Goal: Navigation & Orientation: Find specific page/section

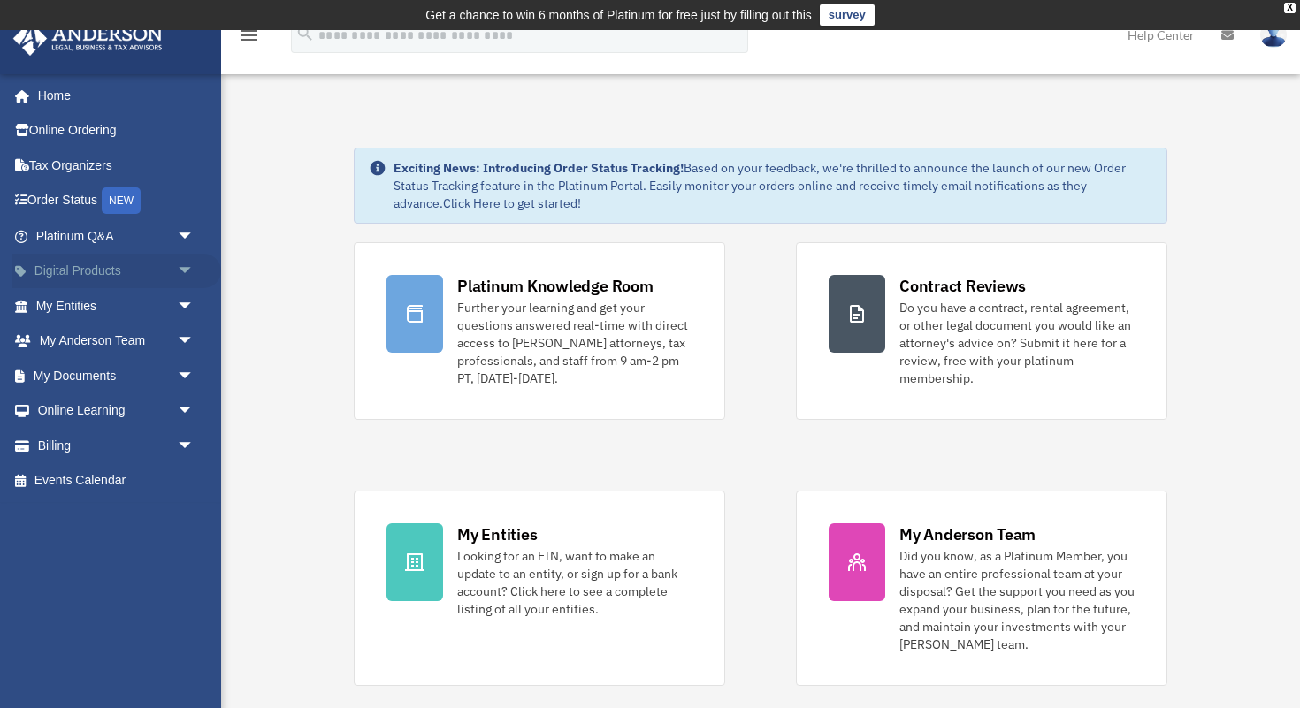
click at [161, 273] on link "Digital Products arrow_drop_down" at bounding box center [116, 271] width 209 height 35
click at [186, 272] on span "arrow_drop_down" at bounding box center [194, 272] width 35 height 36
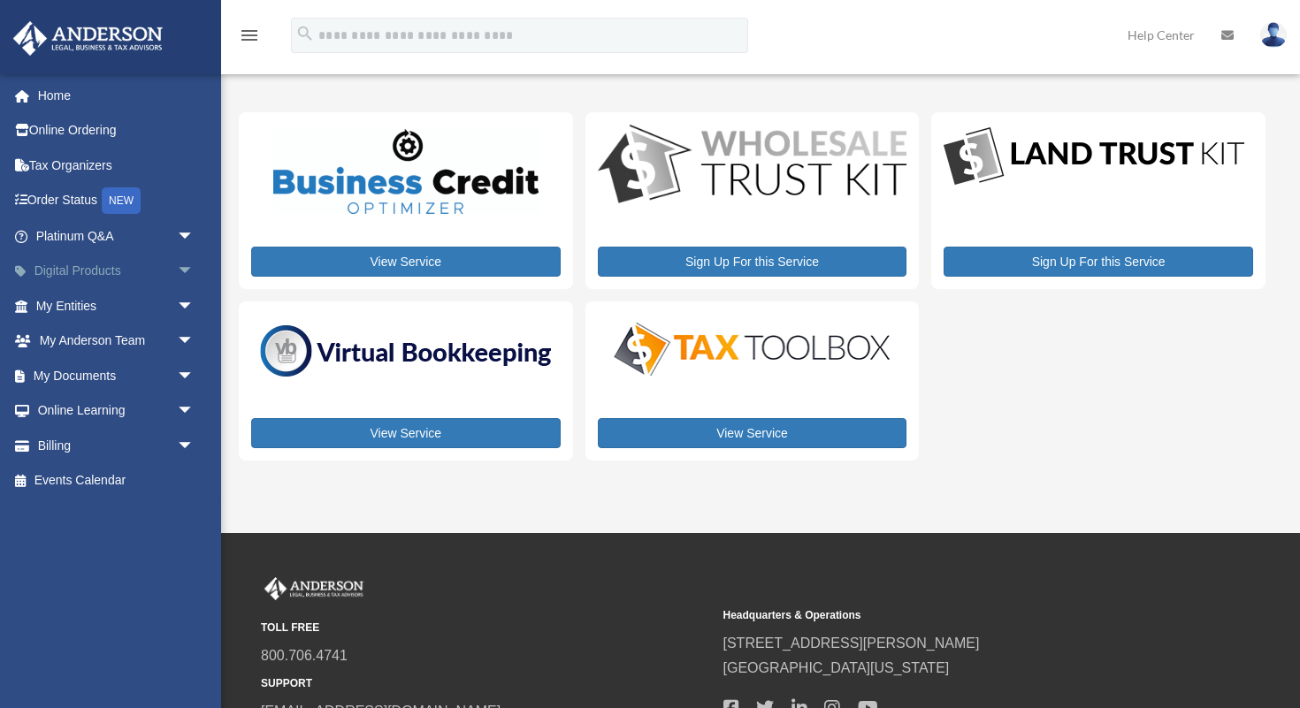
click at [191, 268] on span "arrow_drop_down" at bounding box center [194, 272] width 35 height 36
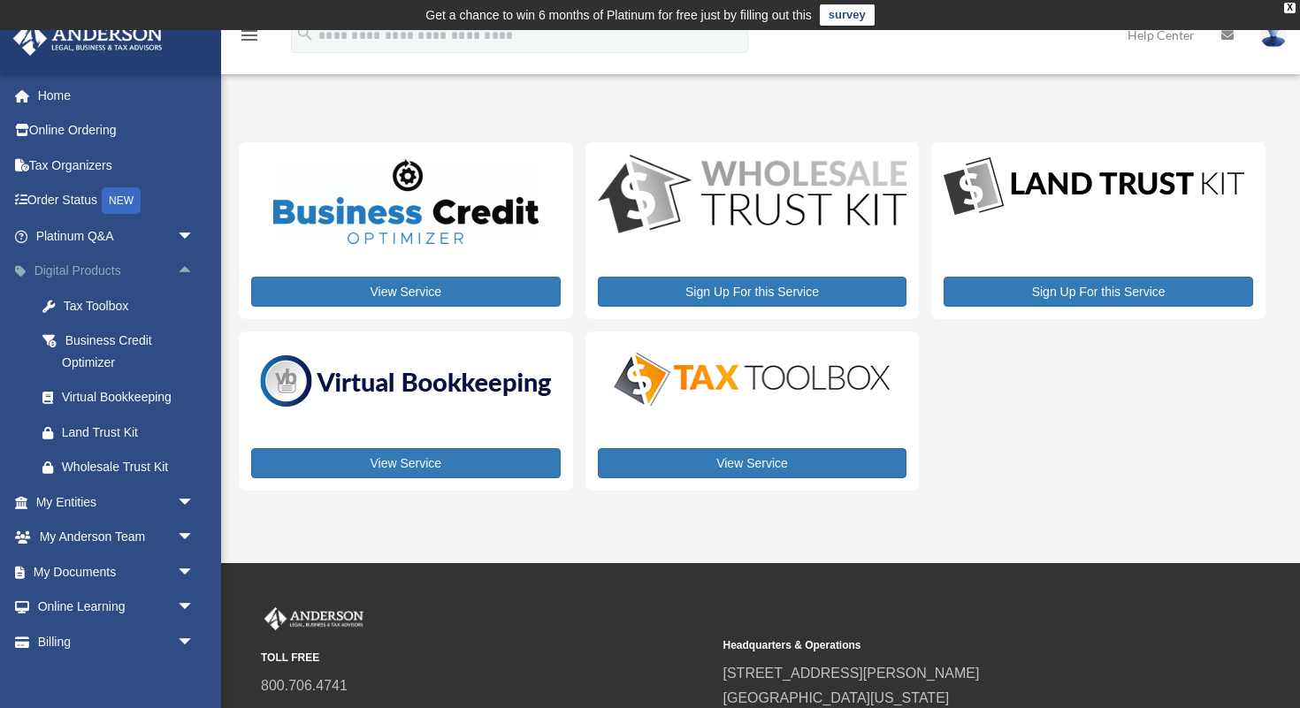
click at [186, 268] on span "arrow_drop_up" at bounding box center [194, 272] width 35 height 36
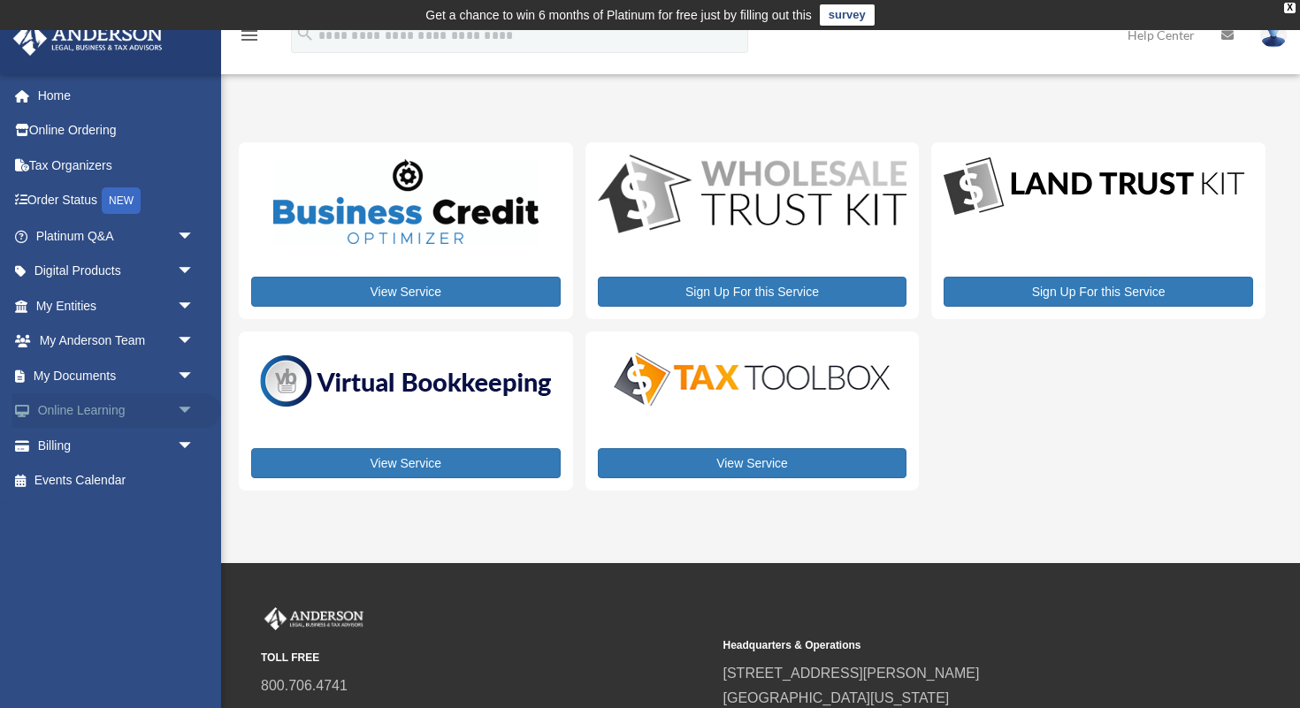
click at [189, 409] on span "arrow_drop_down" at bounding box center [194, 412] width 35 height 36
click at [104, 515] on link "Resources" at bounding box center [123, 515] width 196 height 35
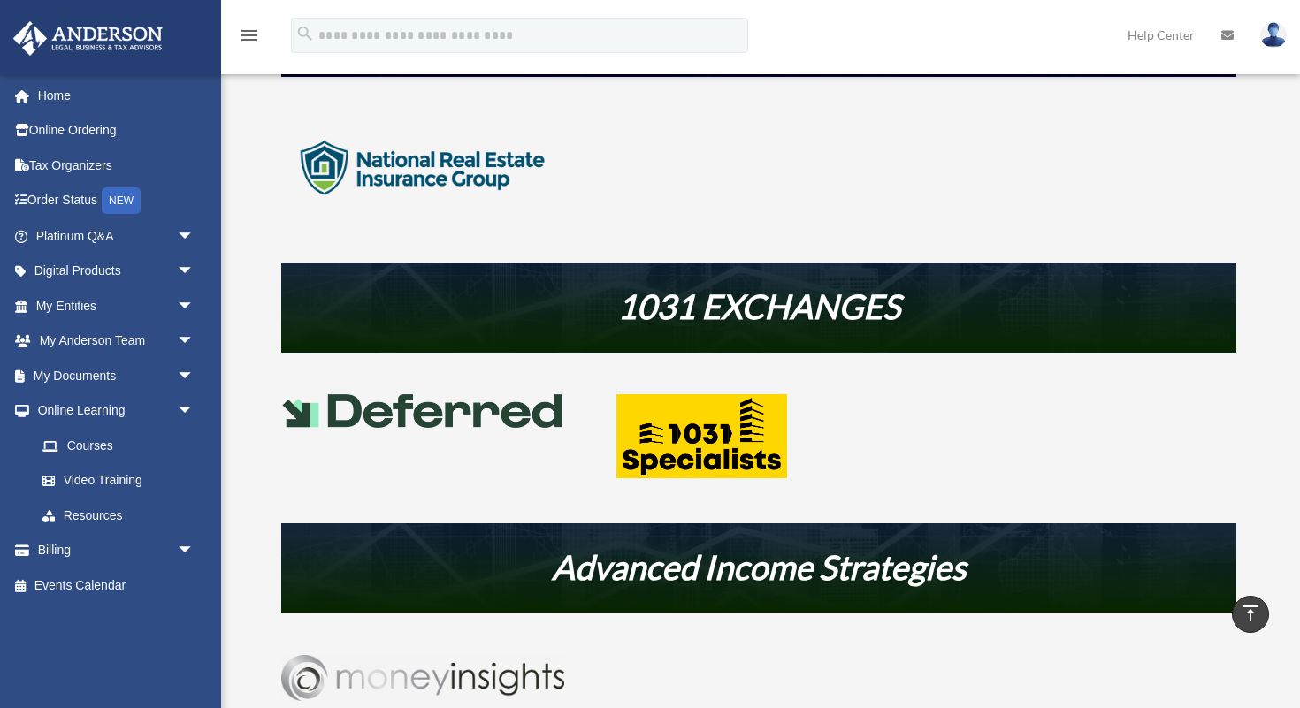
scroll to position [669, 0]
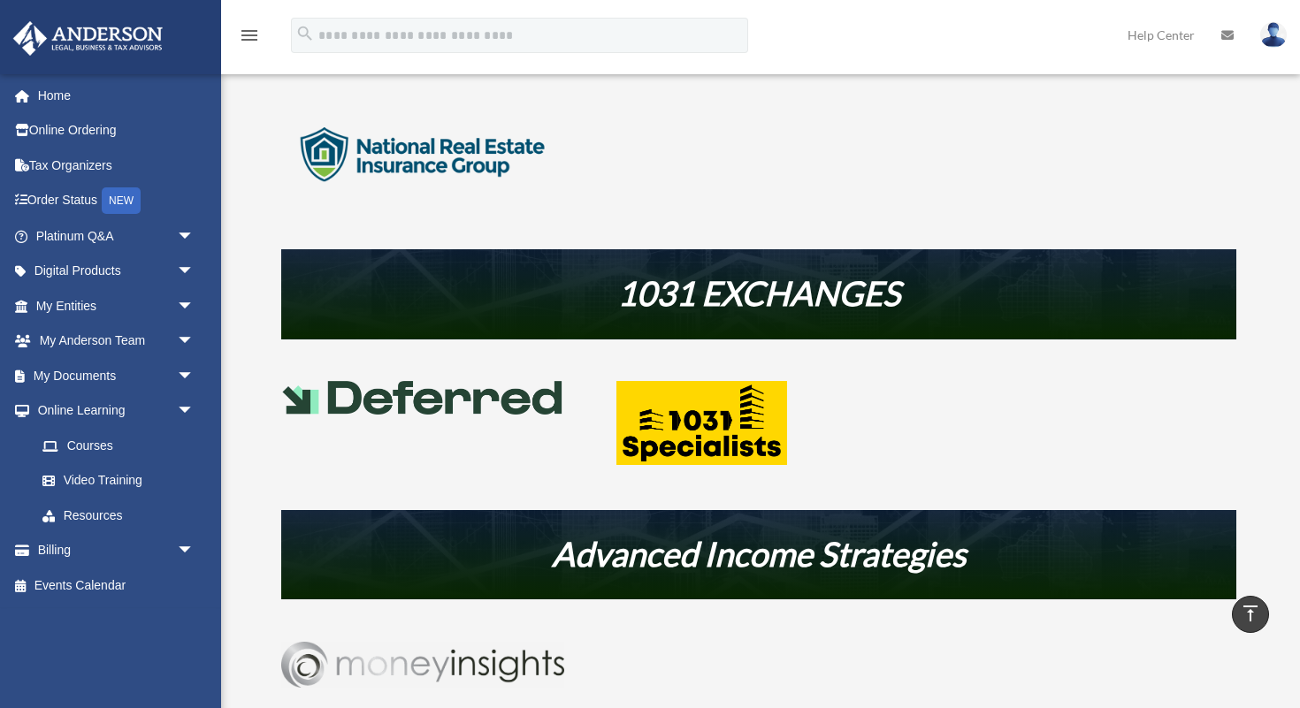
click at [708, 402] on img at bounding box center [701, 423] width 170 height 84
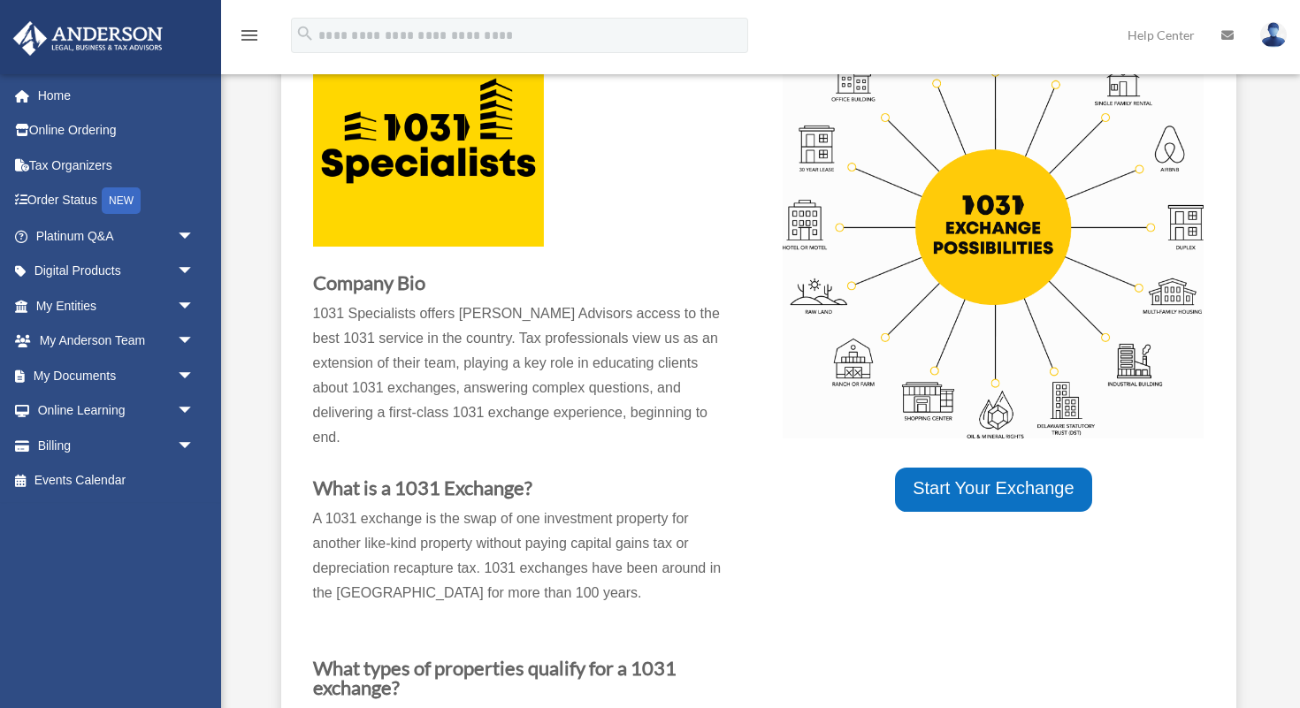
scroll to position [232, 0]
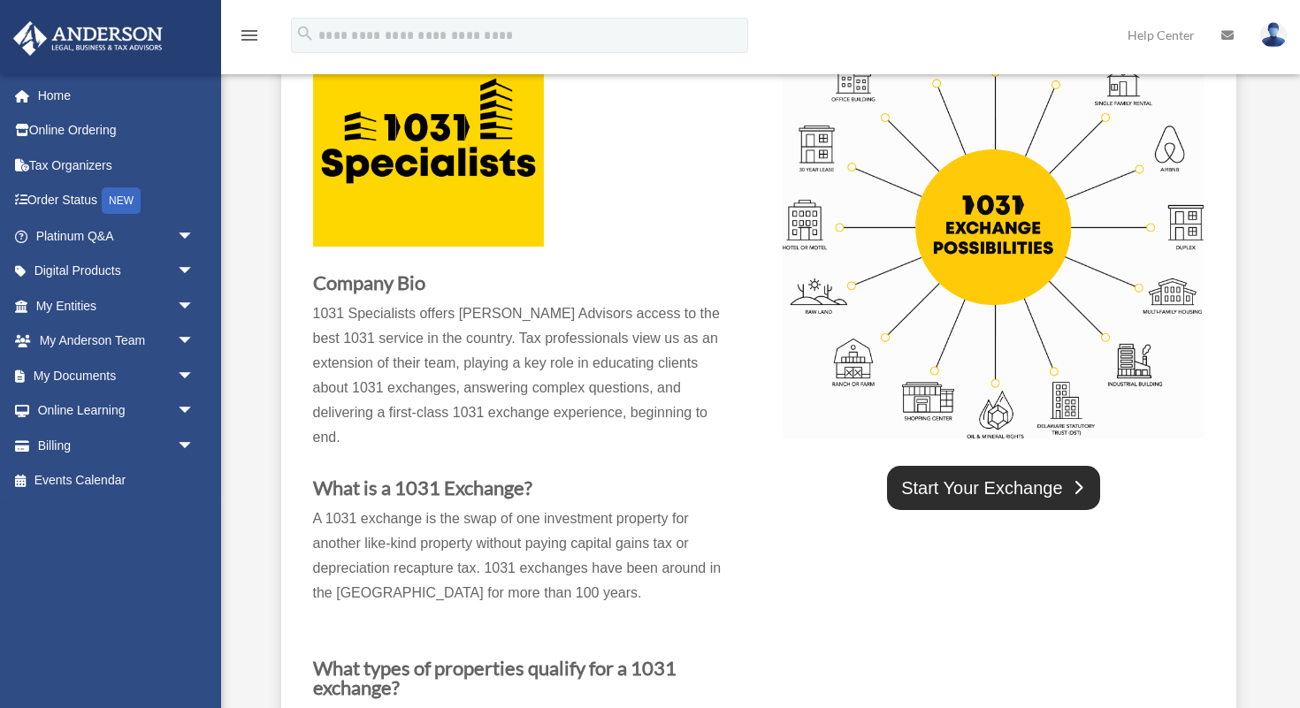
click at [1005, 492] on link "Start Your Exchange" at bounding box center [993, 488] width 212 height 44
